Goal: Task Accomplishment & Management: Manage account settings

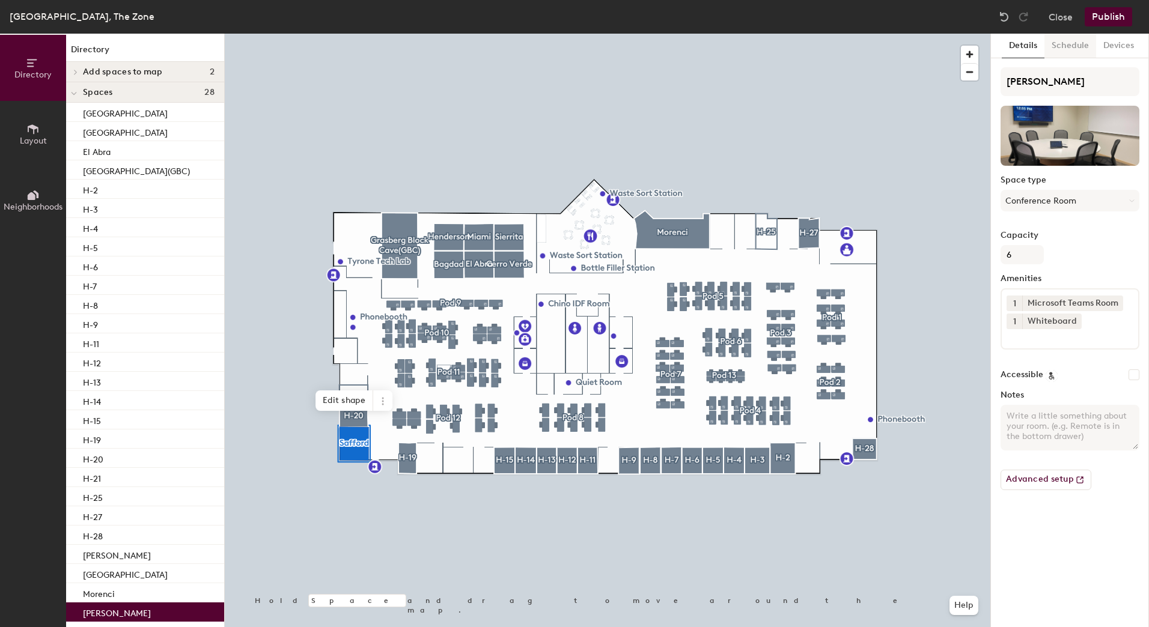
click at [1063, 43] on button "Schedule" at bounding box center [1071, 46] width 52 height 25
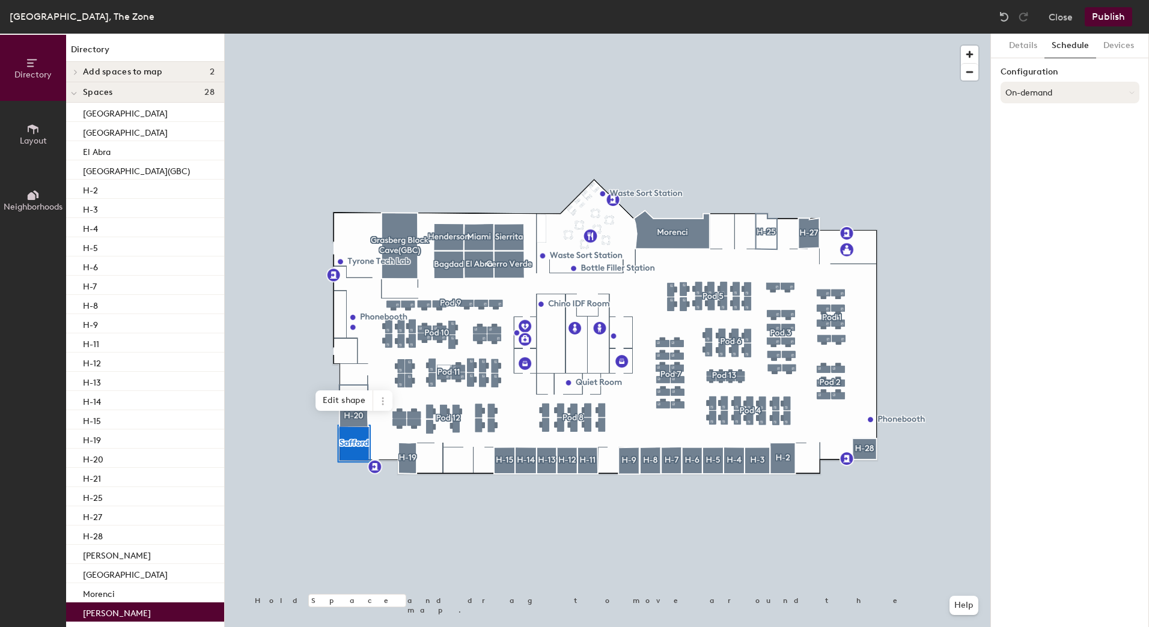
click at [1047, 96] on button "On-demand" at bounding box center [1070, 93] width 139 height 22
click at [1036, 139] on div "Scheduled" at bounding box center [1070, 141] width 138 height 18
click at [1045, 128] on button "Select account" at bounding box center [1070, 119] width 139 height 22
click at [1042, 166] on div "Microsoft 365" at bounding box center [1070, 167] width 138 height 18
click at [1036, 168] on input at bounding box center [1070, 166] width 139 height 22
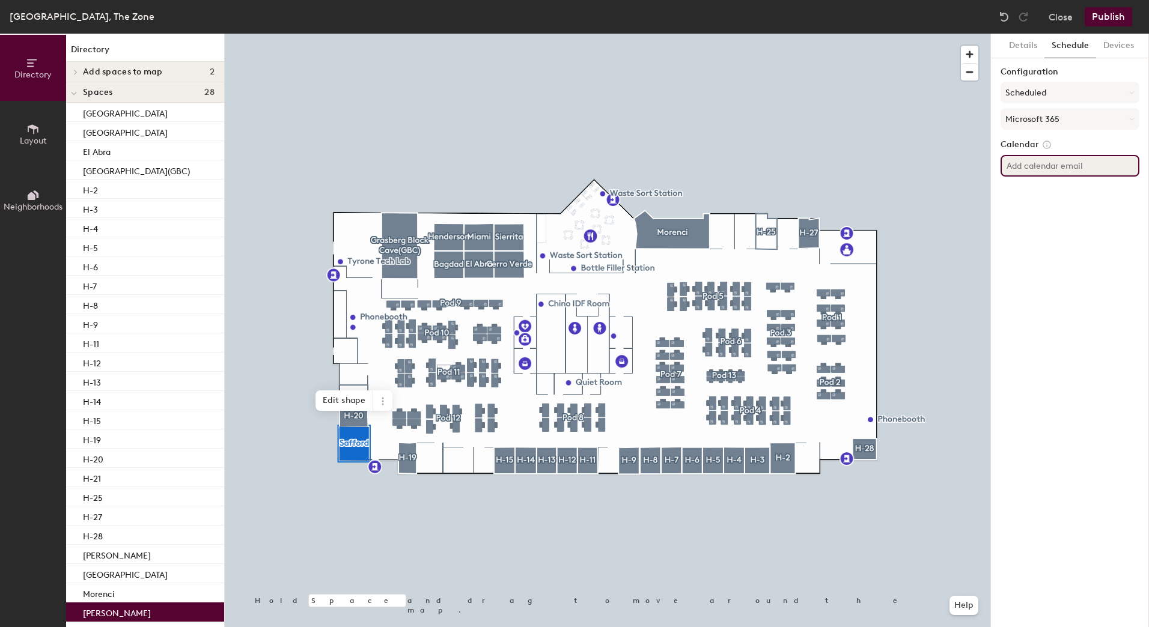
click at [1055, 175] on input at bounding box center [1070, 166] width 139 height 22
paste input "[EMAIL_ADDRESS][PERSON_NAME][DOMAIN_NAME]"
type input "[EMAIL_ADDRESS][PERSON_NAME][DOMAIN_NAME]"
click at [1116, 20] on button "Publish" at bounding box center [1108, 16] width 47 height 19
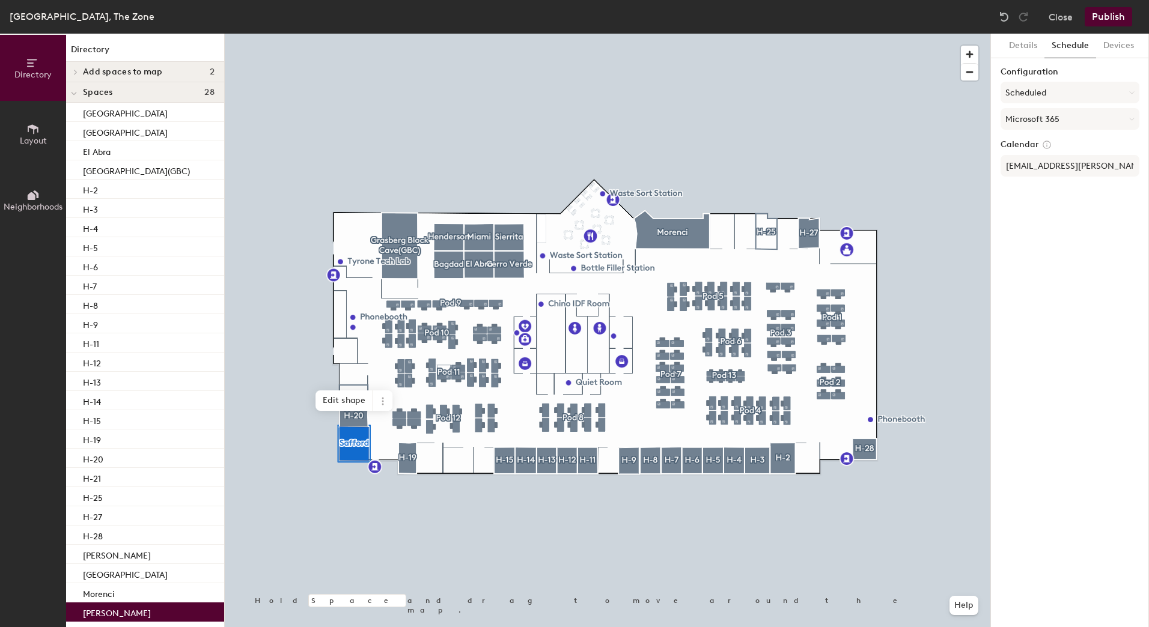
scroll to position [0, 0]
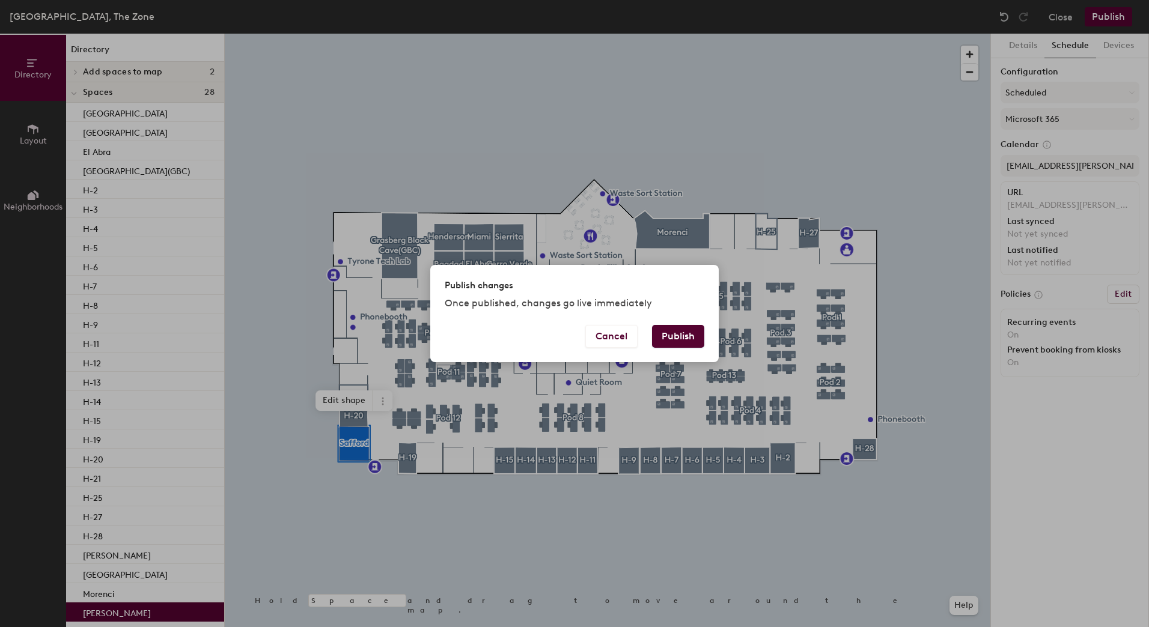
click at [677, 339] on button "Publish" at bounding box center [678, 336] width 52 height 23
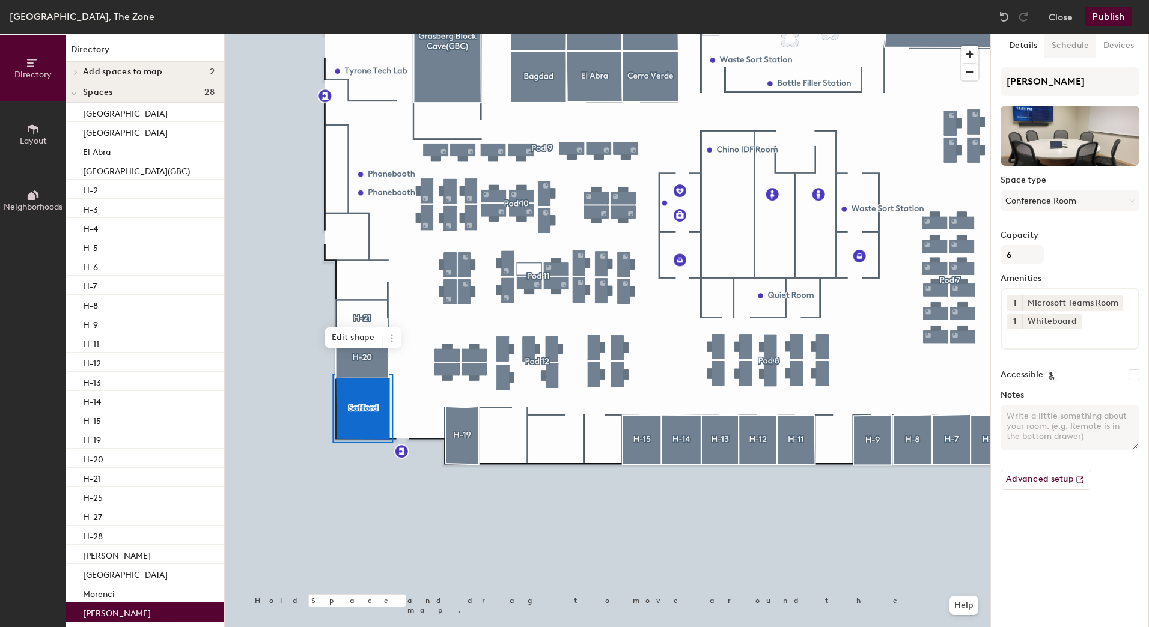
click at [1072, 37] on button "Schedule" at bounding box center [1071, 46] width 52 height 25
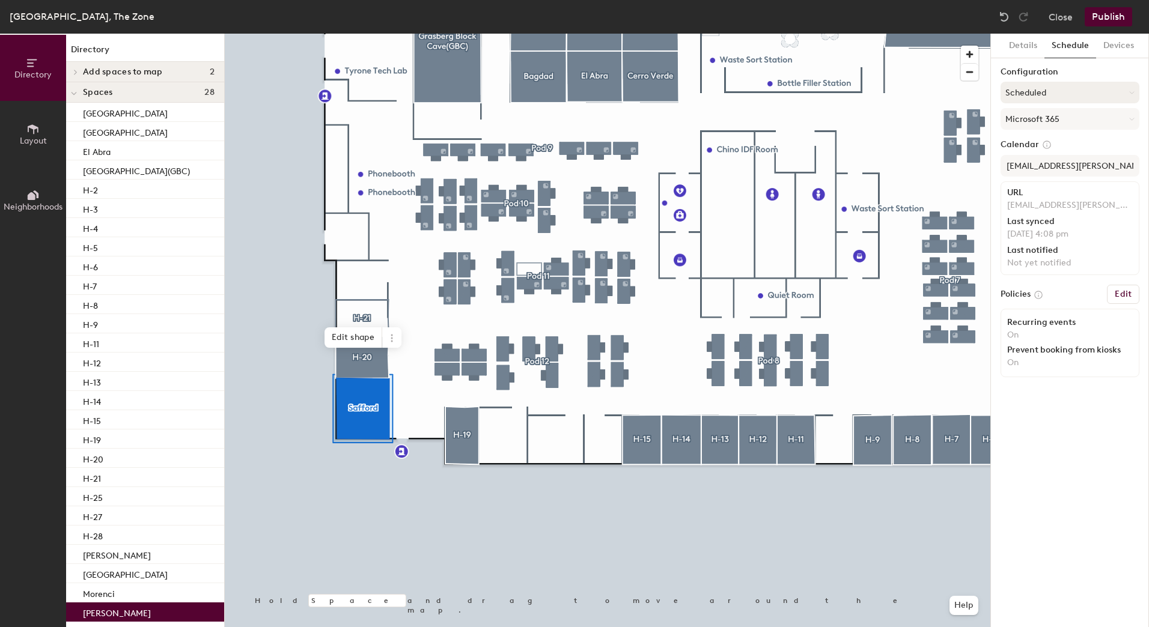
click at [1064, 94] on button "Scheduled" at bounding box center [1070, 93] width 139 height 22
click at [1037, 157] on div "Request-only" at bounding box center [1070, 159] width 138 height 18
click at [1028, 45] on button "Details" at bounding box center [1023, 46] width 43 height 25
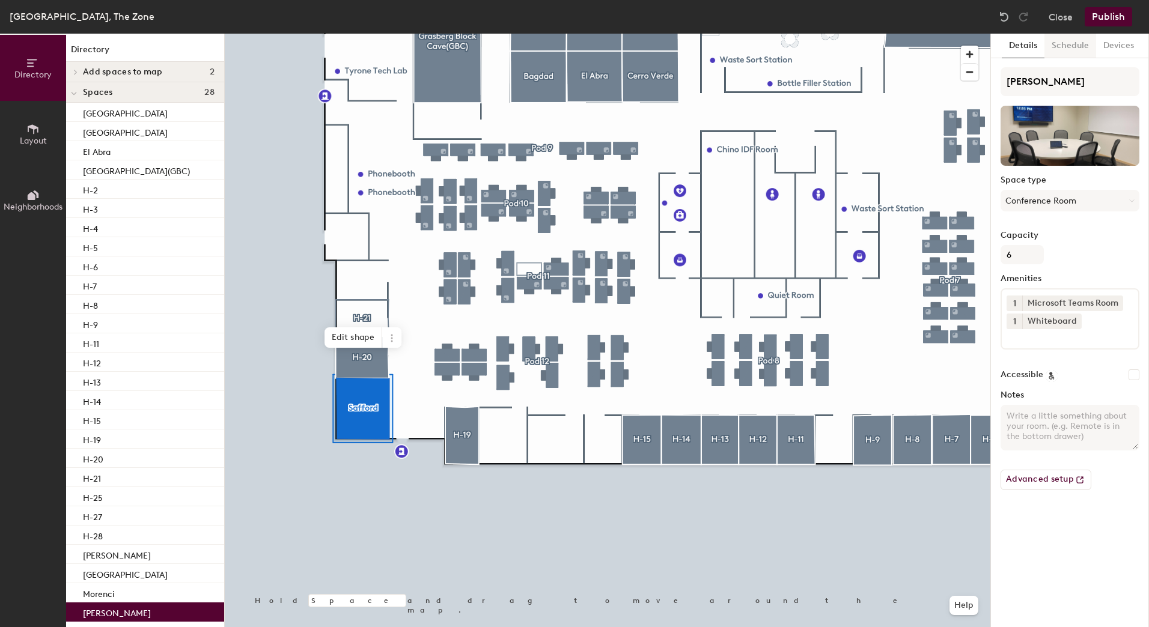
click at [1069, 44] on button "Schedule" at bounding box center [1071, 46] width 52 height 25
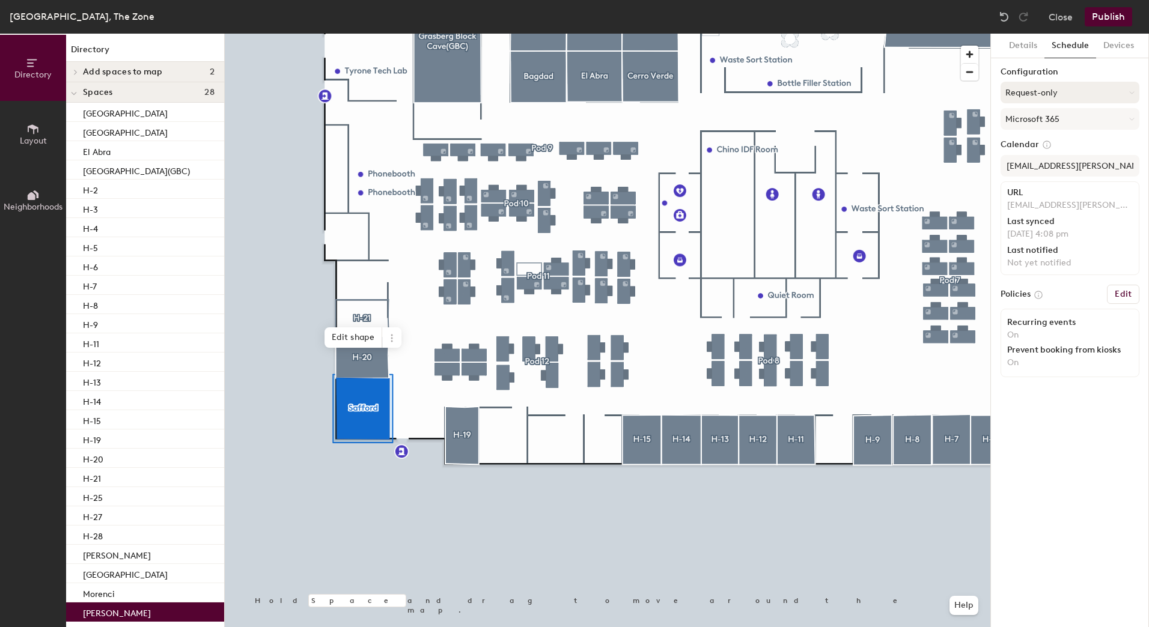
click at [1059, 91] on button "Request-only" at bounding box center [1070, 93] width 139 height 22
click at [1051, 123] on div "On-demand" at bounding box center [1070, 123] width 138 height 18
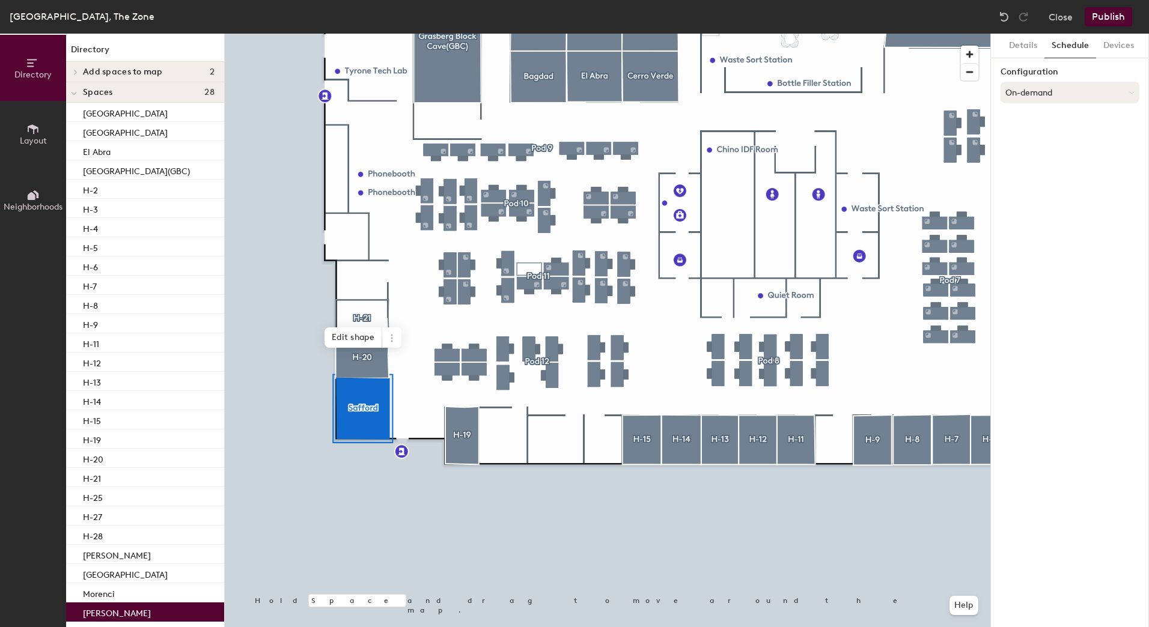
click at [1056, 86] on button "On-demand" at bounding box center [1070, 93] width 139 height 22
click at [1045, 160] on div "Request-only" at bounding box center [1070, 159] width 138 height 18
click at [1060, 85] on button "Request-only" at bounding box center [1070, 93] width 139 height 22
click at [1049, 119] on div "On-demand" at bounding box center [1070, 123] width 138 height 18
click at [1066, 93] on button "On-demand" at bounding box center [1070, 93] width 139 height 22
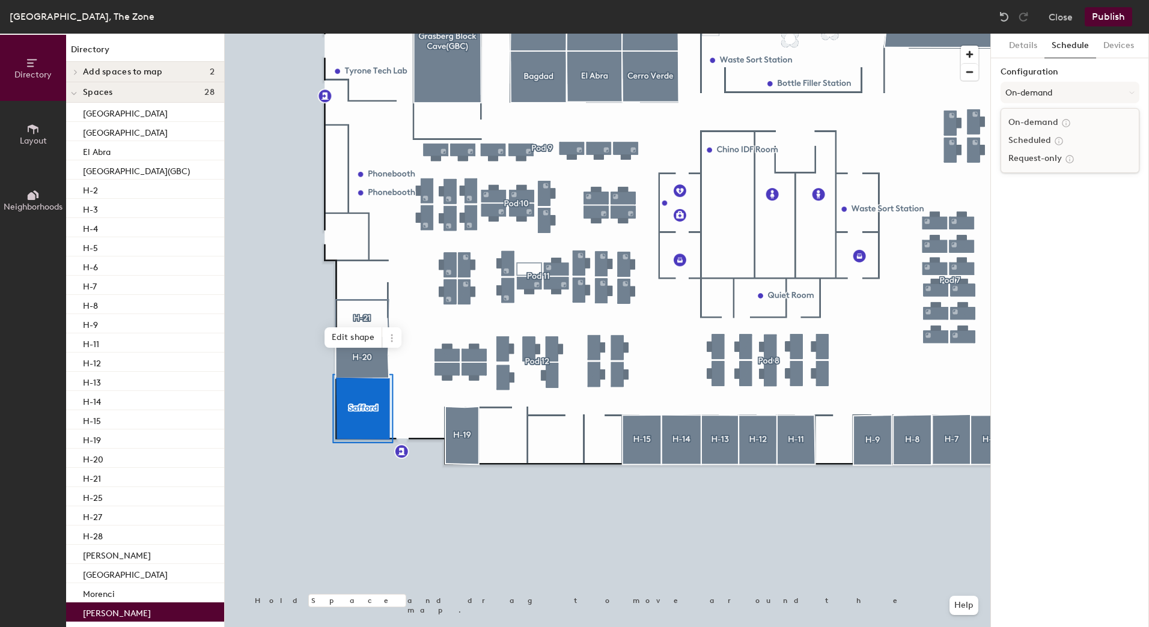
drag, startPoint x: 1066, startPoint y: 124, endPoint x: 1064, endPoint y: 116, distance: 8.0
click at [1064, 116] on div at bounding box center [1064, 122] width 13 height 13
click at [1104, 42] on button "Devices" at bounding box center [1118, 46] width 45 height 25
click at [1079, 45] on button "Schedule" at bounding box center [1071, 46] width 52 height 25
click at [1105, 22] on button "Publish" at bounding box center [1108, 16] width 47 height 19
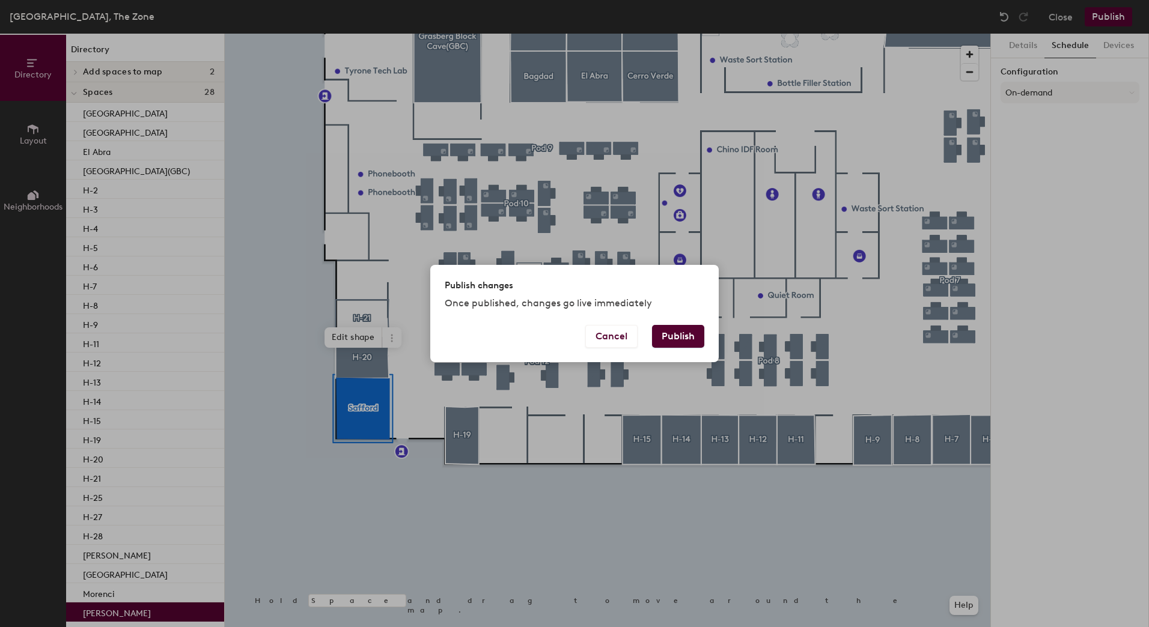
click at [693, 329] on button "Publish" at bounding box center [678, 336] width 52 height 23
